Goal: Information Seeking & Learning: Understand process/instructions

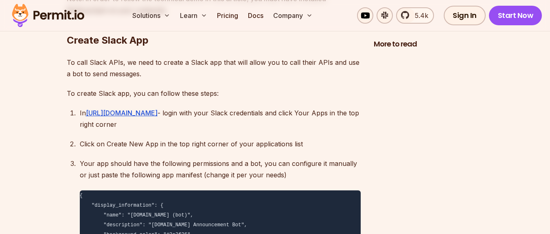
scroll to position [1368, 0]
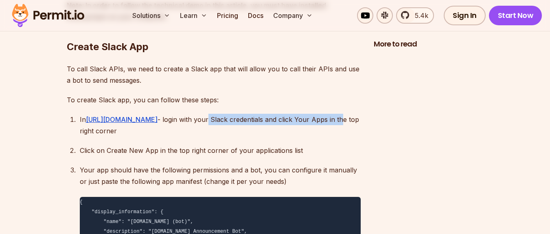
drag, startPoint x: 202, startPoint y: 118, endPoint x: 334, endPoint y: 124, distance: 131.7
click at [334, 124] on p "In [URL][DOMAIN_NAME] - login with your Slack credentials and click Your Apps i…" at bounding box center [220, 125] width 281 height 23
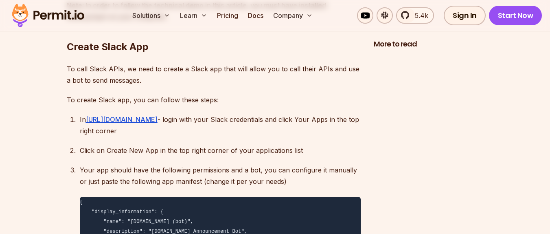
scroll to position [1387, 0]
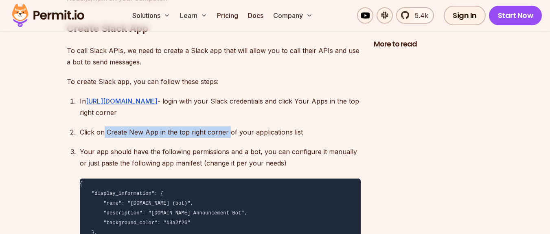
drag, startPoint x: 107, startPoint y: 152, endPoint x: 226, endPoint y: 152, distance: 119.3
click at [226, 138] on p "Click on Create New App in the top right corner of your applications list" at bounding box center [220, 131] width 281 height 11
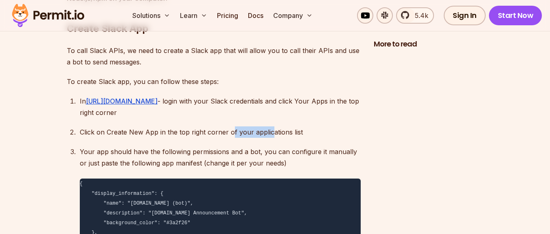
drag, startPoint x: 230, startPoint y: 152, endPoint x: 268, endPoint y: 150, distance: 38.3
click at [268, 138] on p "Click on Create New App in the top right corner of your applications list" at bounding box center [220, 131] width 281 height 11
drag, startPoint x: 275, startPoint y: 156, endPoint x: 302, endPoint y: 156, distance: 26.5
click at [302, 138] on p "Click on Create New App in the top right corner of your applications list" at bounding box center [220, 131] width 281 height 11
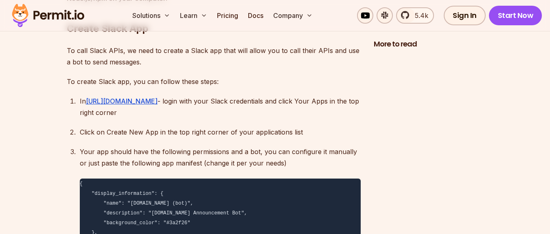
click at [217, 169] on p "Your app should have the following permissions and a bot, you can configure it …" at bounding box center [220, 157] width 281 height 23
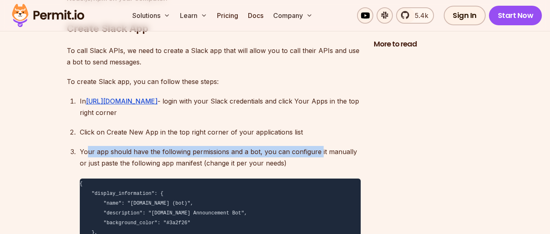
drag, startPoint x: 92, startPoint y: 170, endPoint x: 318, endPoint y: 170, distance: 226.5
click at [318, 169] on p "Your app should have the following permissions and a bot, you can configure it …" at bounding box center [220, 157] width 281 height 23
drag, startPoint x: 119, startPoint y: 174, endPoint x: 255, endPoint y: 175, distance: 135.6
click at [255, 169] on p "Your app should have the following permissions and a bot, you can configure it …" at bounding box center [220, 157] width 281 height 23
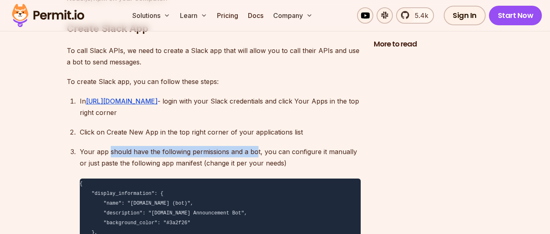
click at [255, 169] on p "Your app should have the following permissions and a bot, you can configure it …" at bounding box center [220, 157] width 281 height 23
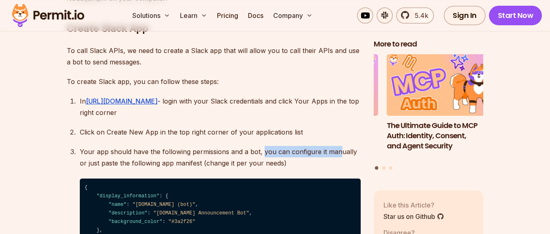
drag, startPoint x: 260, startPoint y: 170, endPoint x: 337, endPoint y: 170, distance: 77.0
click at [337, 169] on p "Your app should have the following permissions and a bot, you can configure it …" at bounding box center [220, 157] width 281 height 23
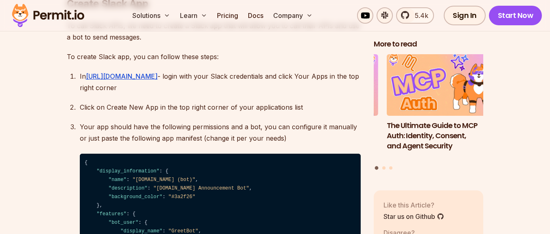
scroll to position [1436, 0]
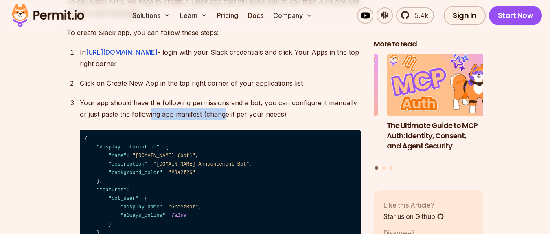
drag, startPoint x: 141, startPoint y: 132, endPoint x: 214, endPoint y: 136, distance: 73.9
click at [214, 120] on p "Your app should have the following permissions and a bot, you can configure it …" at bounding box center [220, 108] width 281 height 23
drag, startPoint x: 223, startPoint y: 135, endPoint x: 258, endPoint y: 138, distance: 34.7
click at [258, 120] on p "Your app should have the following permissions and a bot, you can configure it …" at bounding box center [220, 108] width 281 height 23
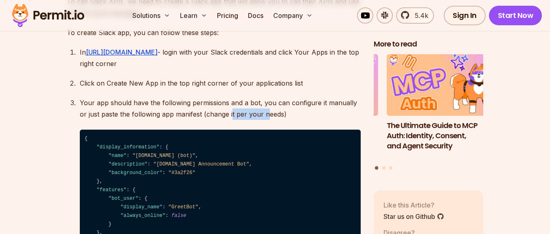
click at [258, 120] on p "Your app should have the following permissions and a bot, you can configure it …" at bounding box center [220, 108] width 281 height 23
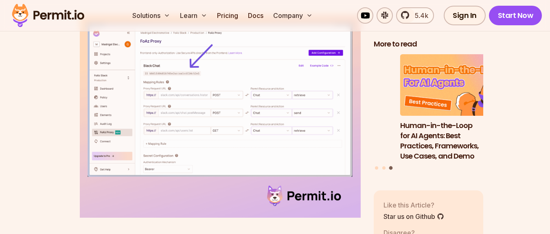
scroll to position [3782, 0]
